Goal: Information Seeking & Learning: Understand process/instructions

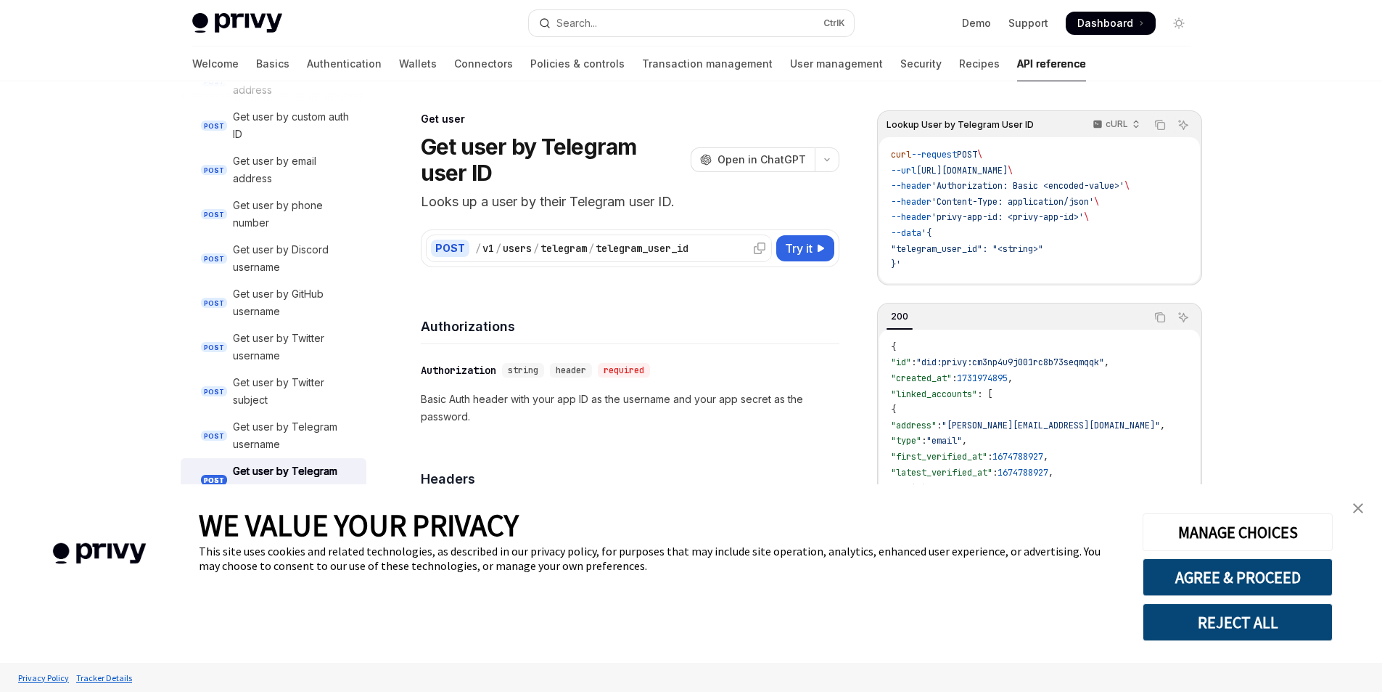
click at [587, 247] on div "telegram" at bounding box center [564, 248] width 46 height 15
click at [651, 256] on div "POST / v1 / users / telegram / telegram_user_id" at bounding box center [599, 248] width 346 height 28
drag, startPoint x: 645, startPoint y: 255, endPoint x: 603, endPoint y: 256, distance: 42.1
click at [644, 255] on div "POST / v1 / users / telegram / telegram_user_id" at bounding box center [599, 248] width 346 height 28
drag, startPoint x: 603, startPoint y: 256, endPoint x: 547, endPoint y: 255, distance: 55.9
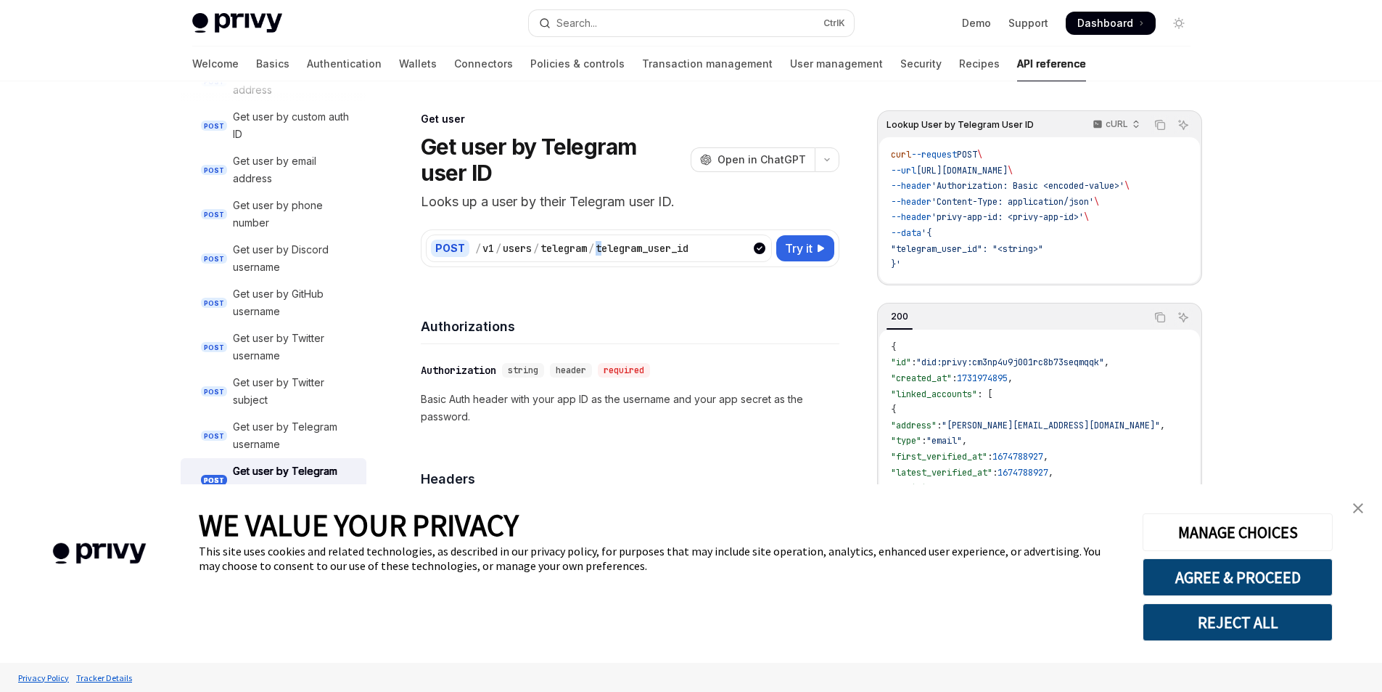
click at [547, 255] on div "POST / v1 / users / telegram / telegram_user_id" at bounding box center [599, 248] width 346 height 28
click at [513, 253] on div "users" at bounding box center [517, 248] width 29 height 15
drag, startPoint x: 710, startPoint y: 248, endPoint x: 454, endPoint y: 250, distance: 256.2
click at [456, 258] on div "POST / v1 / users / telegram / telegram_user_id" at bounding box center [599, 248] width 346 height 28
click at [563, 306] on div "Authorizations" at bounding box center [630, 317] width 419 height 54
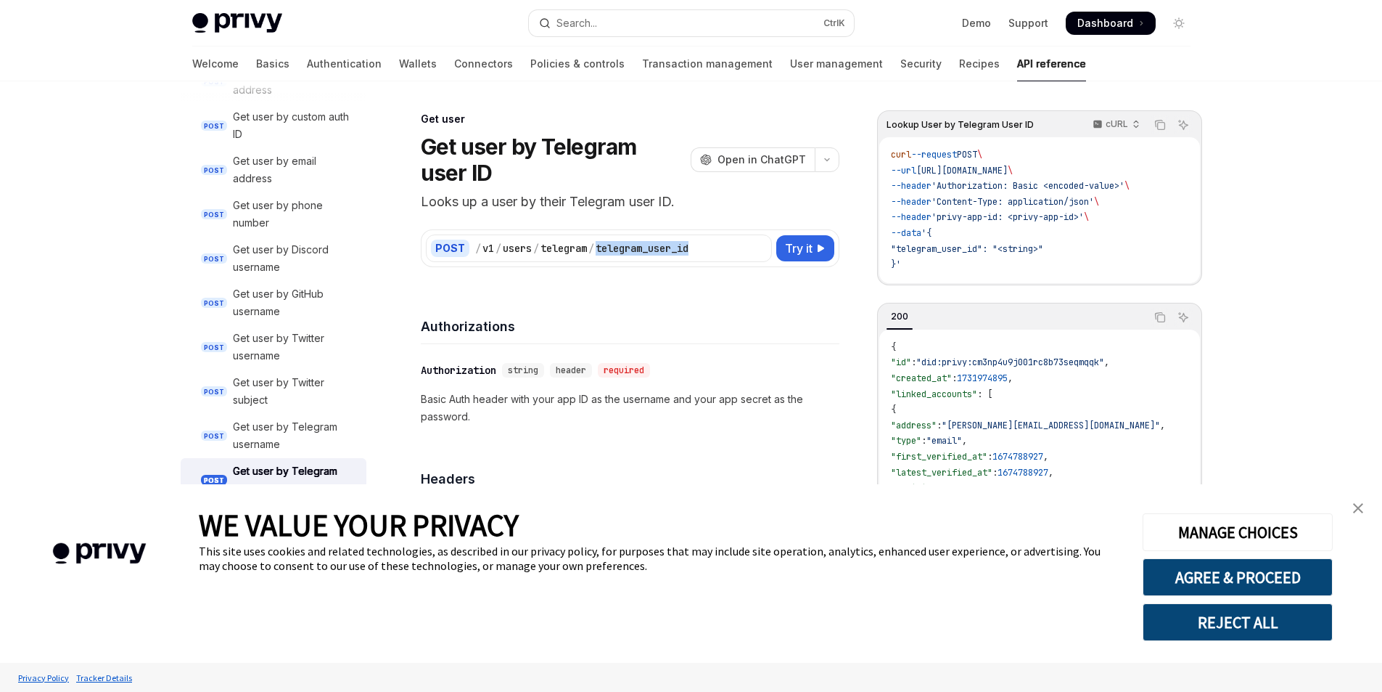
drag, startPoint x: 724, startPoint y: 242, endPoint x: 595, endPoint y: 259, distance: 130.3
click at [595, 259] on div "POST / v1 / users / telegram / telegram_user_id" at bounding box center [599, 248] width 346 height 28
click at [710, 250] on div "/ v1 / users / telegram / telegram_user_id" at bounding box center [621, 248] width 292 height 15
click at [708, 250] on div "/ v1 / users / telegram / telegram_user_id" at bounding box center [621, 248] width 292 height 15
drag, startPoint x: 708, startPoint y: 250, endPoint x: 474, endPoint y: 245, distance: 234.4
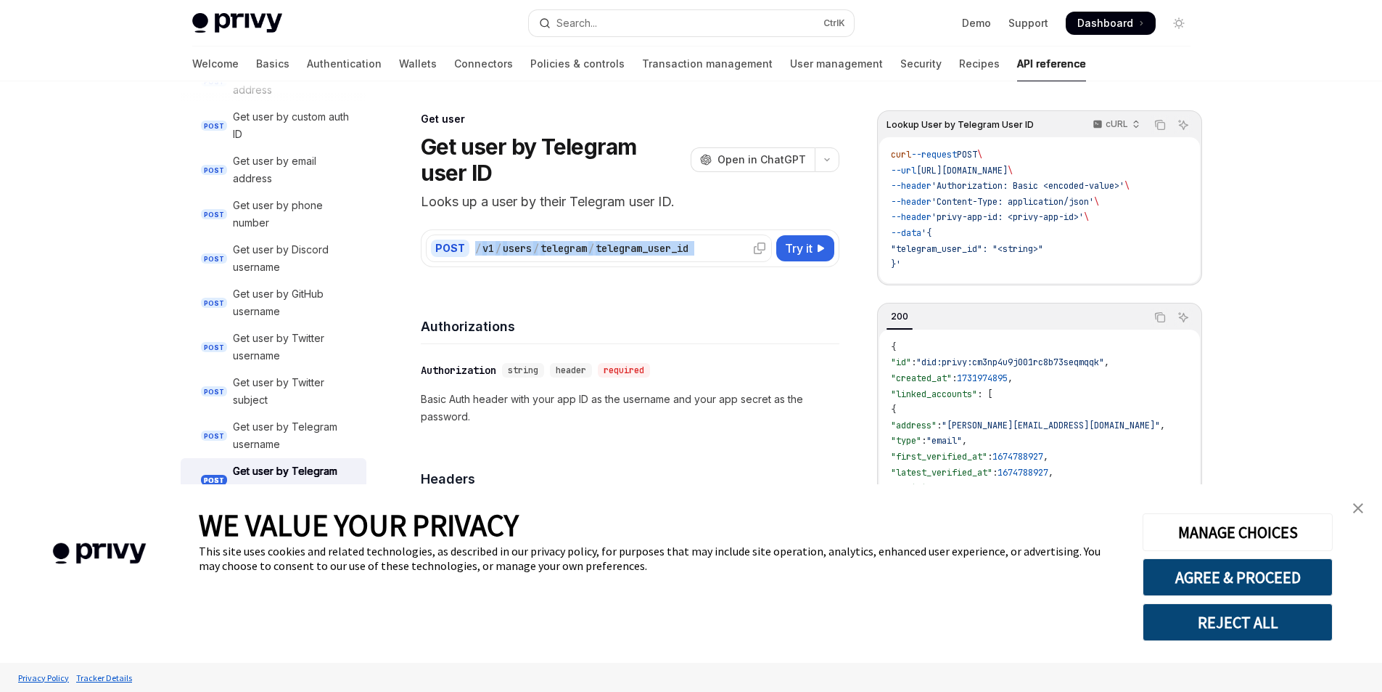
click at [475, 245] on div "/ v1 / users / telegram / telegram_user_id" at bounding box center [621, 248] width 292 height 15
